Goal: Obtain resource: Download file/media

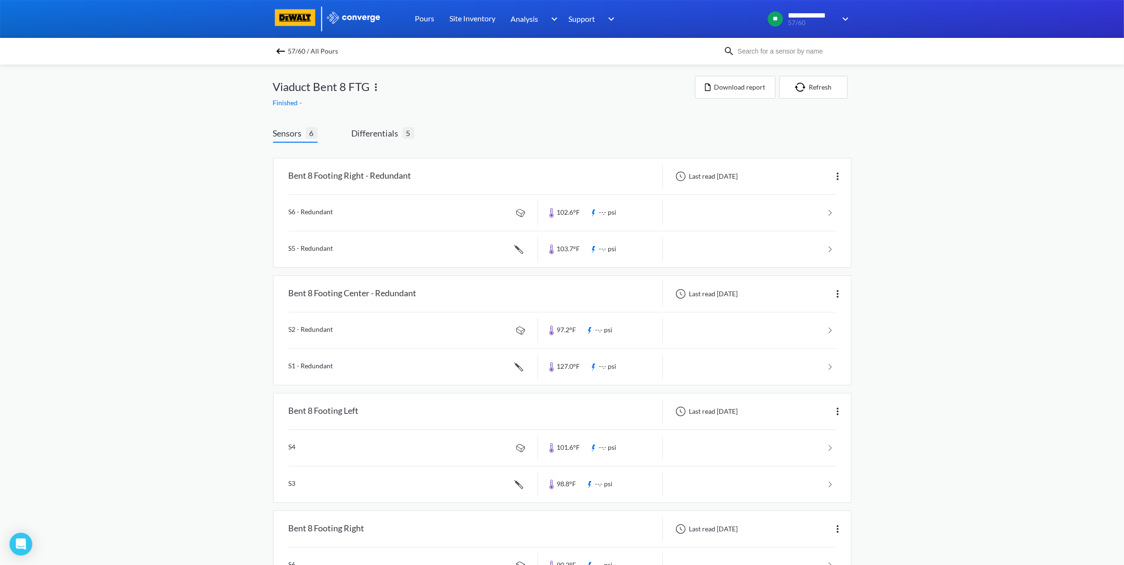
click at [281, 51] on img at bounding box center [280, 51] width 11 height 11
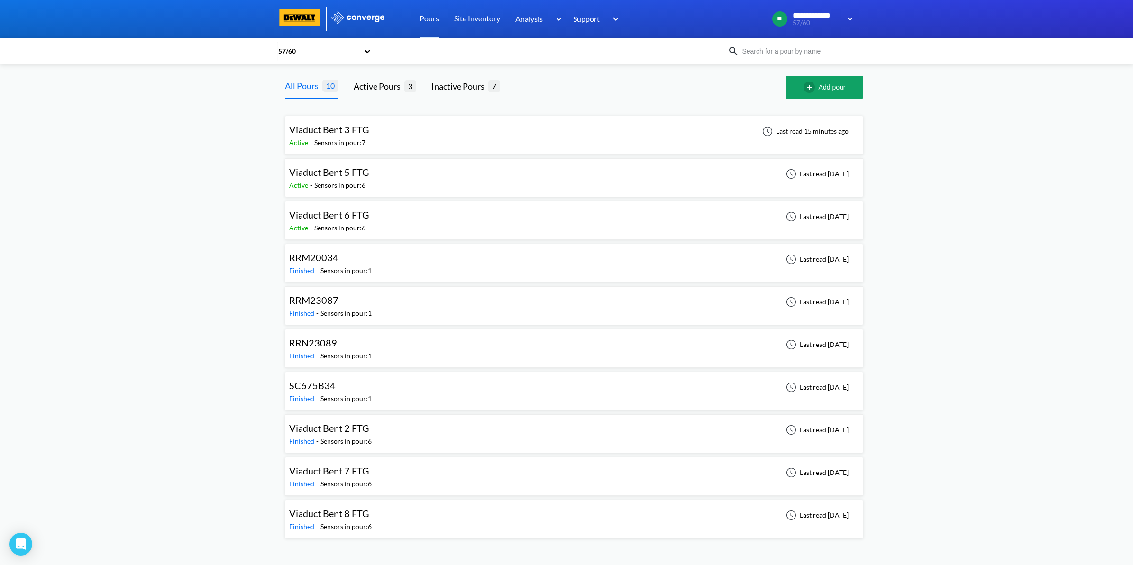
click at [393, 142] on div "Viaduct Bent 3 FTG Active - Sensors in pour: 7 Last read 15 minutes ago" at bounding box center [574, 135] width 570 height 30
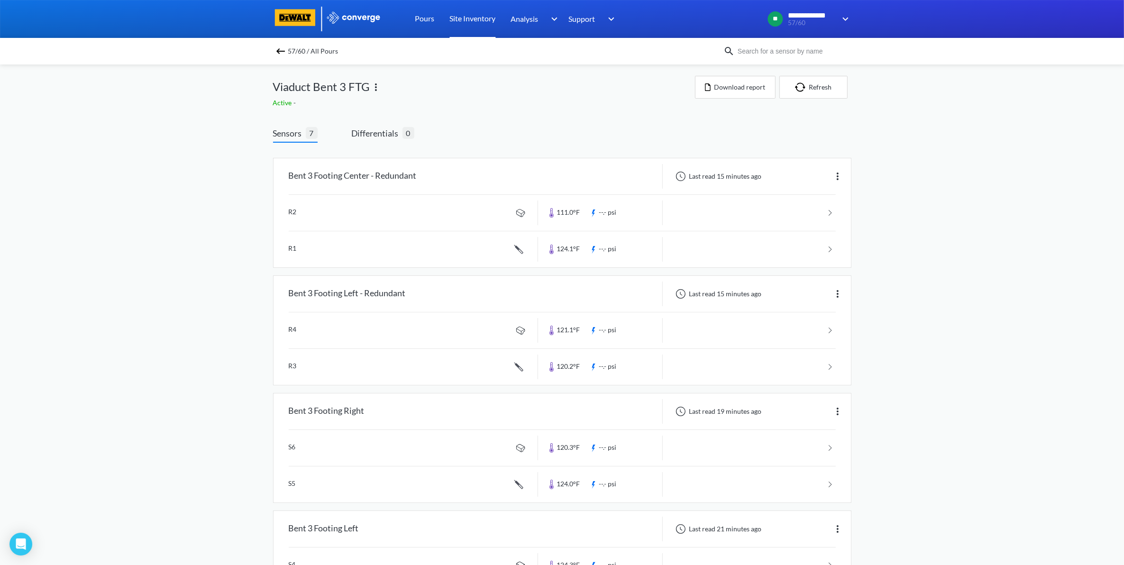
click at [457, 24] on link "Site Inventory" at bounding box center [473, 19] width 46 height 38
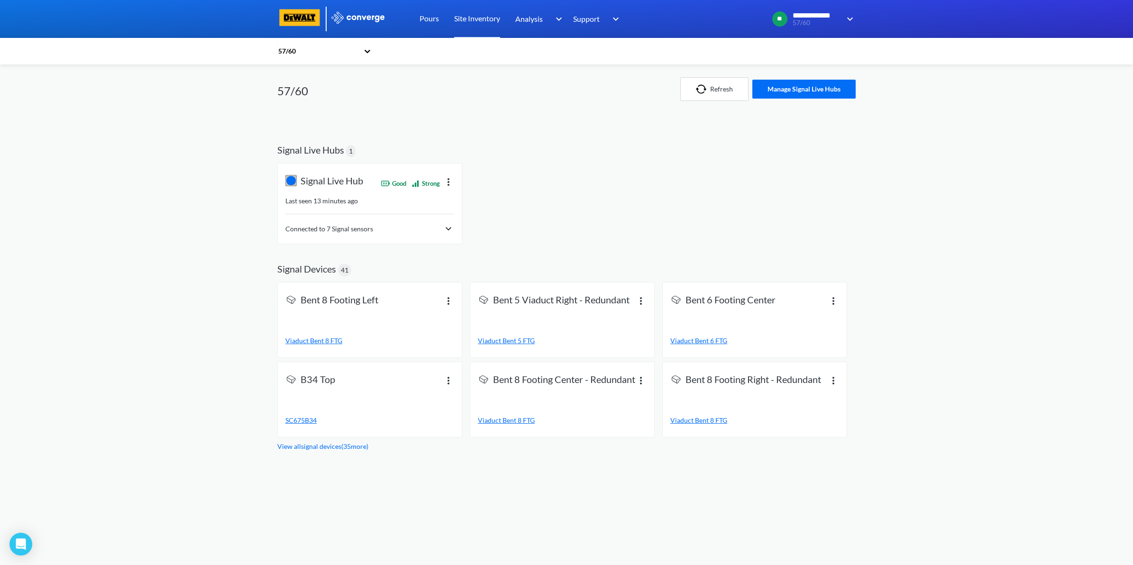
click at [435, 233] on div "Connected to 7 Signal sensors" at bounding box center [369, 228] width 169 height 11
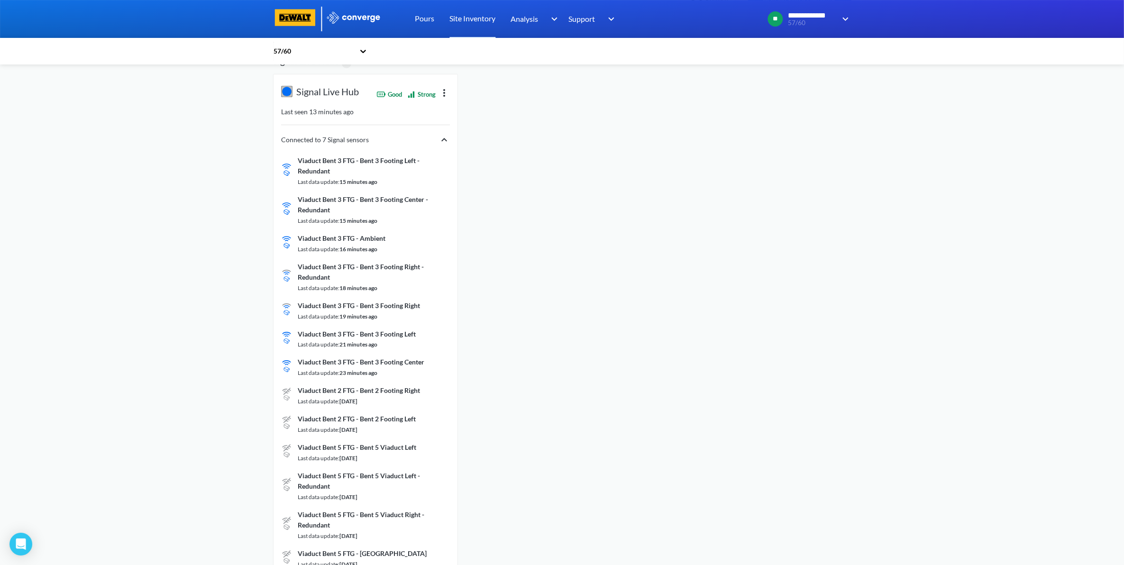
scroll to position [119, 0]
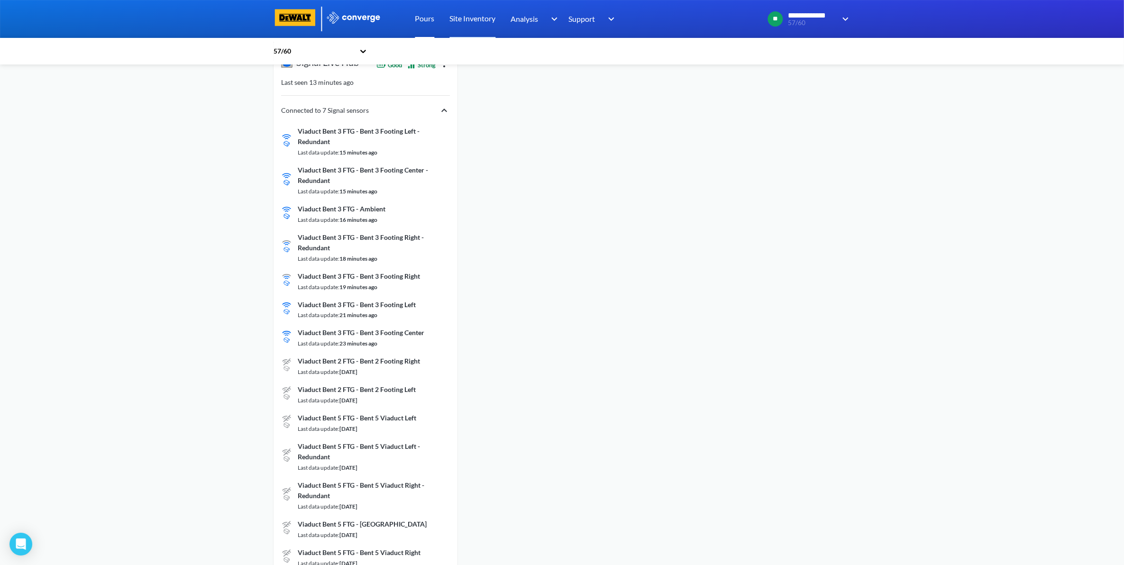
click at [424, 20] on link "Pours" at bounding box center [424, 19] width 19 height 38
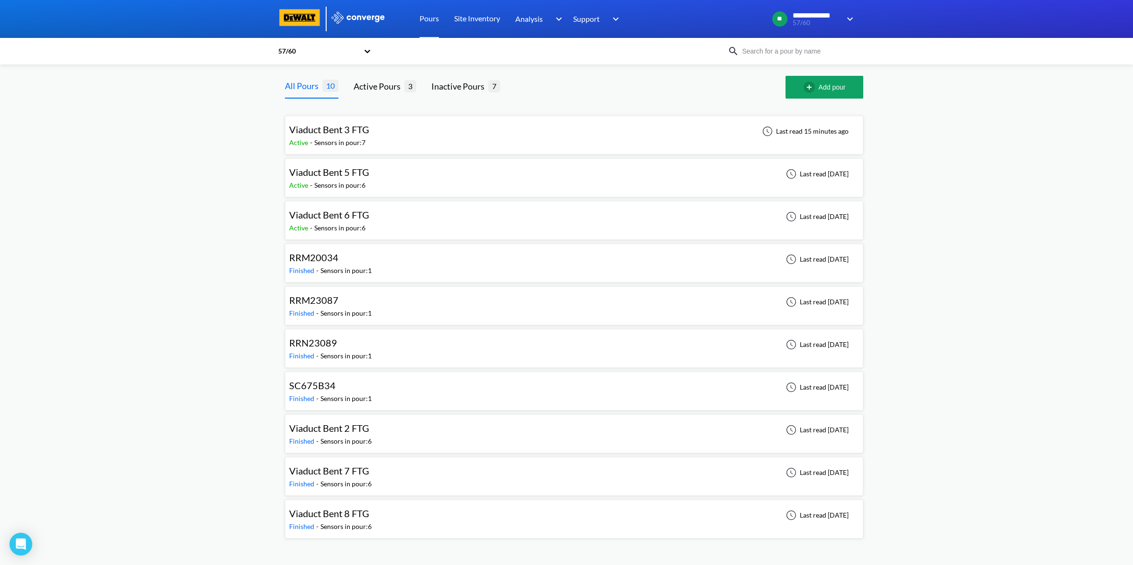
click at [527, 110] on div "Viaduct Bent 3 FTG Active - Sensors in pour: 7 Last read 15 minutes ago Viaduct…" at bounding box center [574, 323] width 594 height 448
click at [520, 125] on div "Viaduct Bent 3 FTG Active - Sensors in pour: 7 Last read 15 minutes ago" at bounding box center [574, 135] width 570 height 30
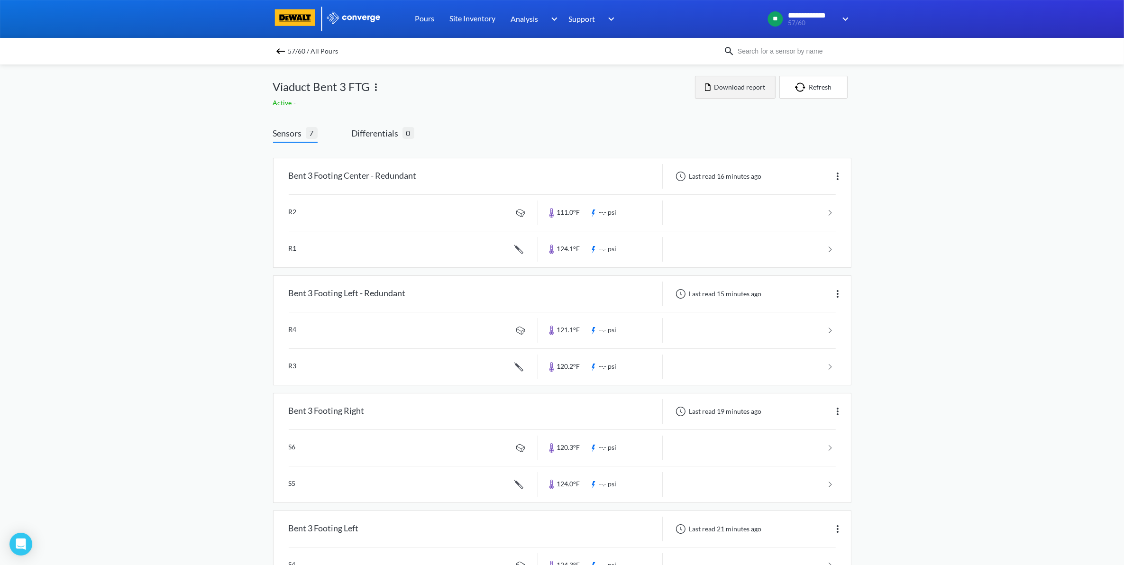
click at [748, 87] on button "Download report" at bounding box center [735, 87] width 81 height 23
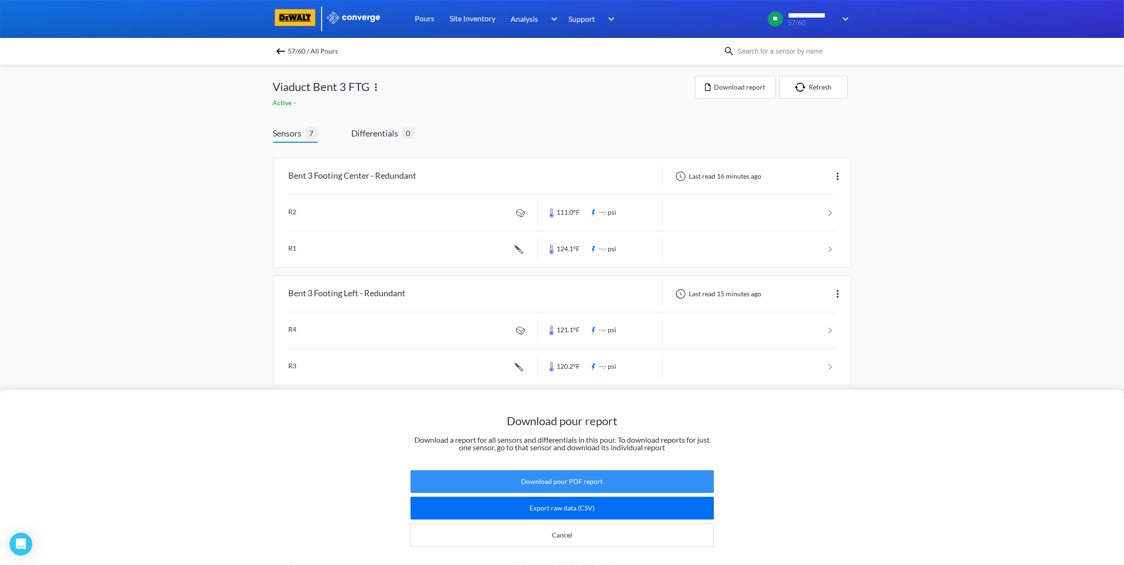
click at [614, 477] on button "Download pour PDF report" at bounding box center [562, 481] width 303 height 23
